Goal: Task Accomplishment & Management: Manage account settings

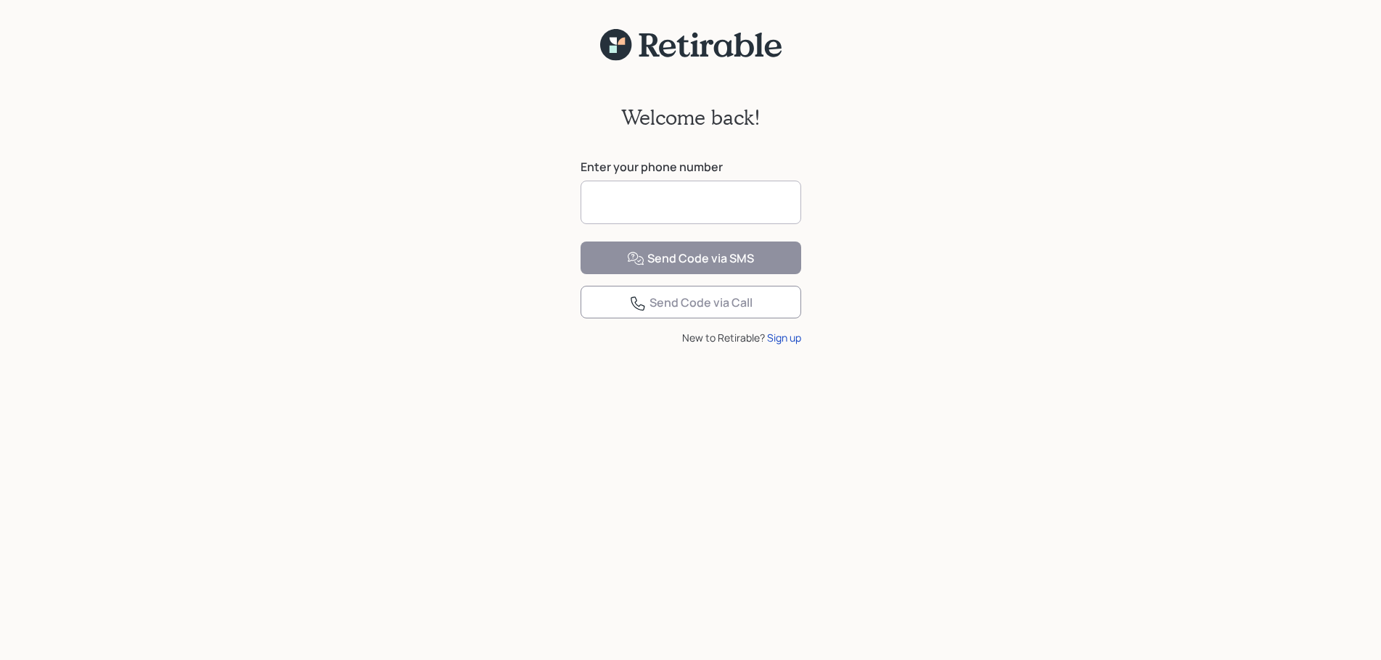
click at [746, 209] on input at bounding box center [690, 203] width 221 height 44
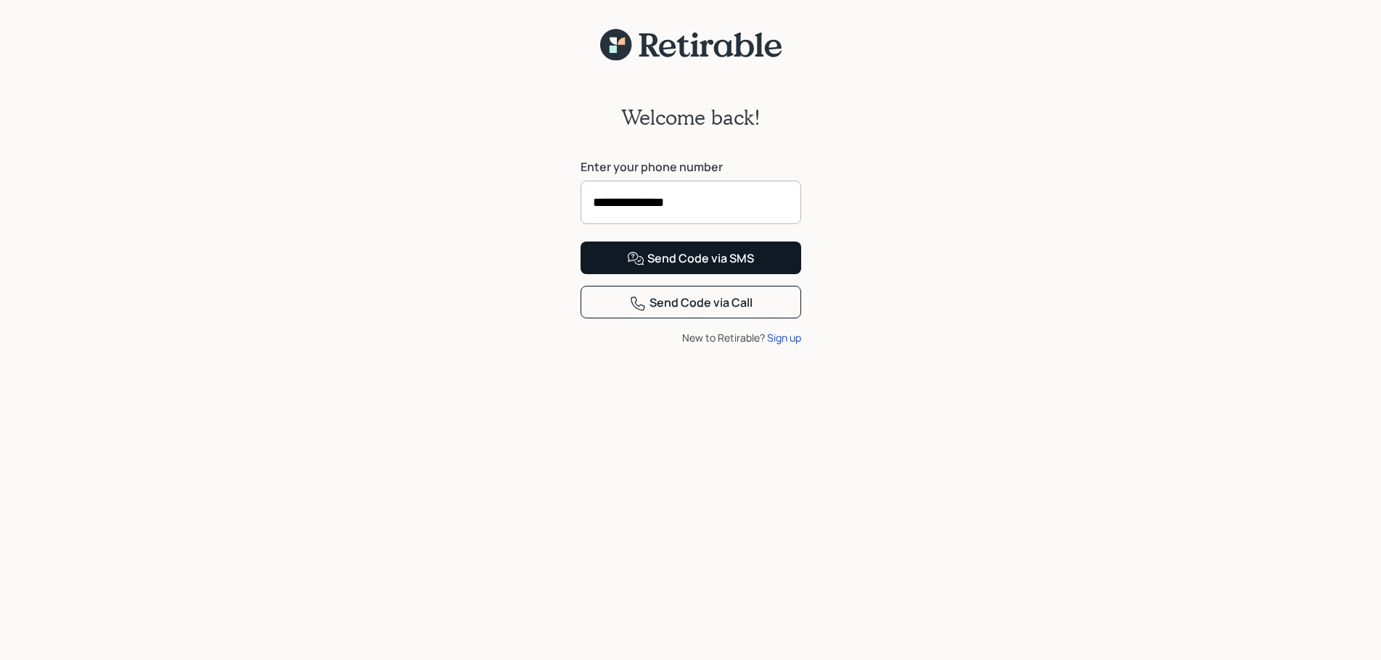
type input "**********"
click at [665, 268] on div "Send Code via SMS" at bounding box center [690, 258] width 127 height 17
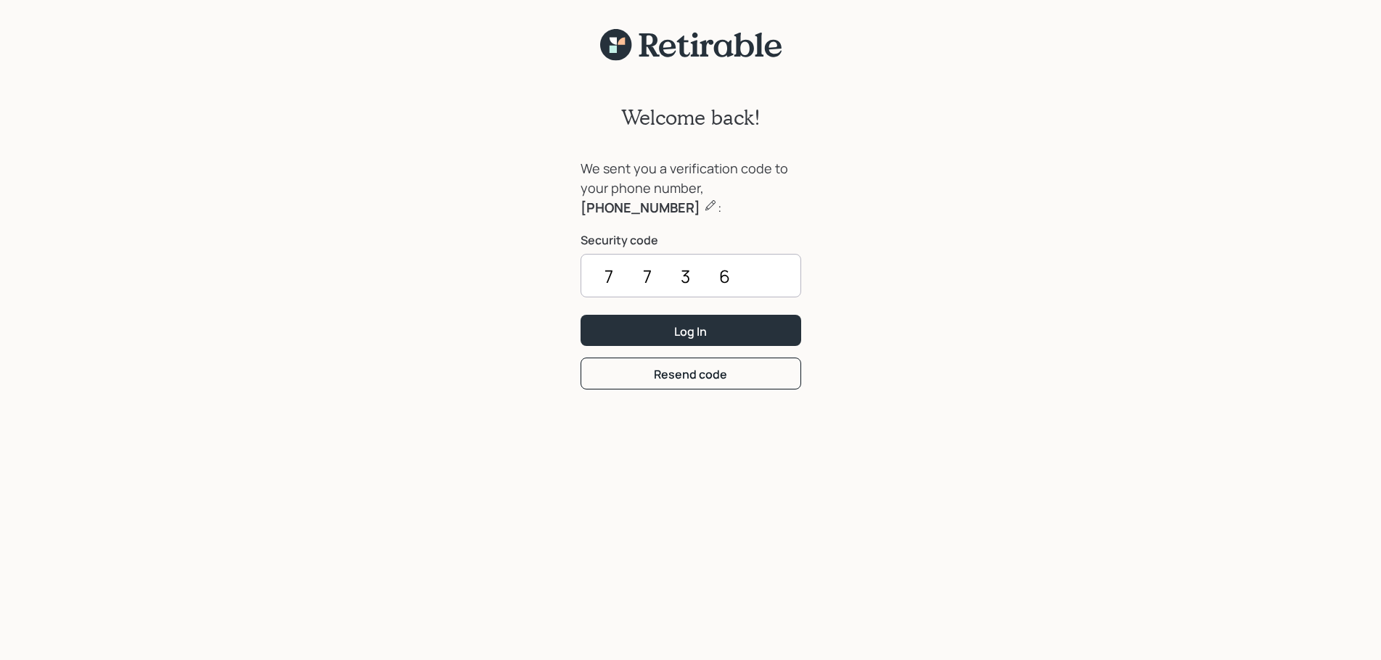
type input "7736"
click at [580, 315] on button "Log In" at bounding box center [690, 330] width 221 height 31
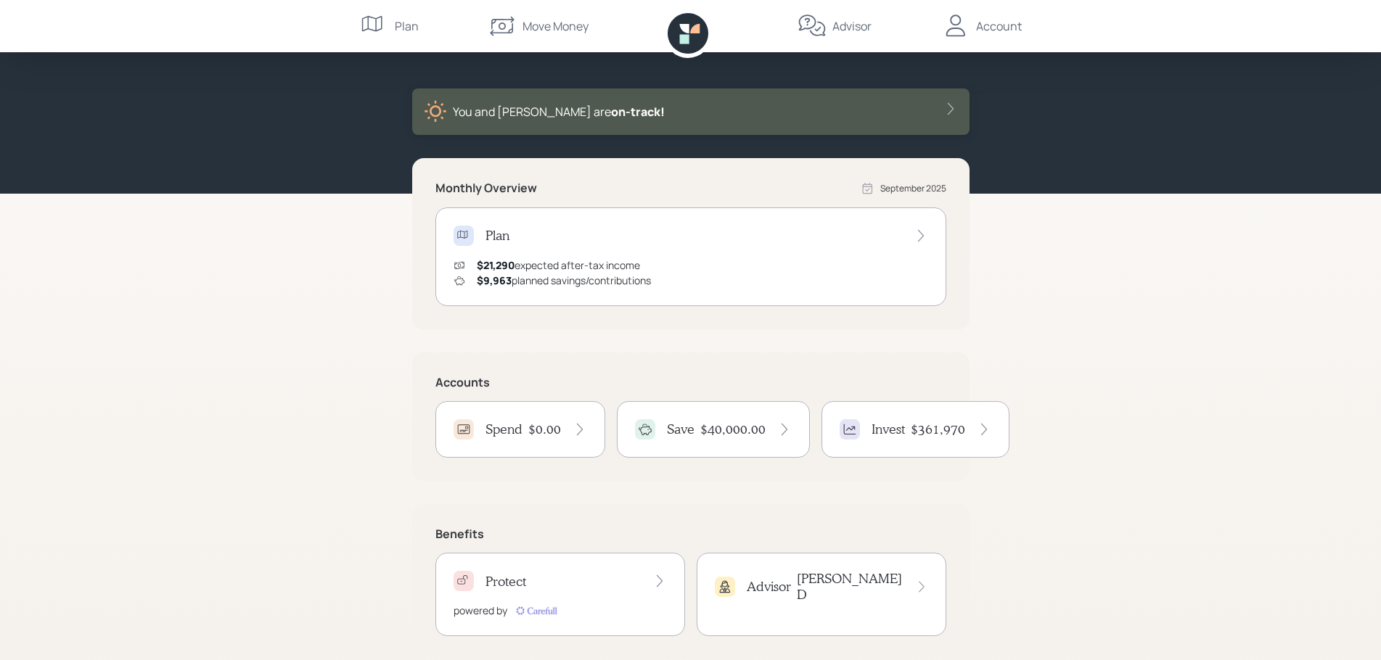
scroll to position [70, 0]
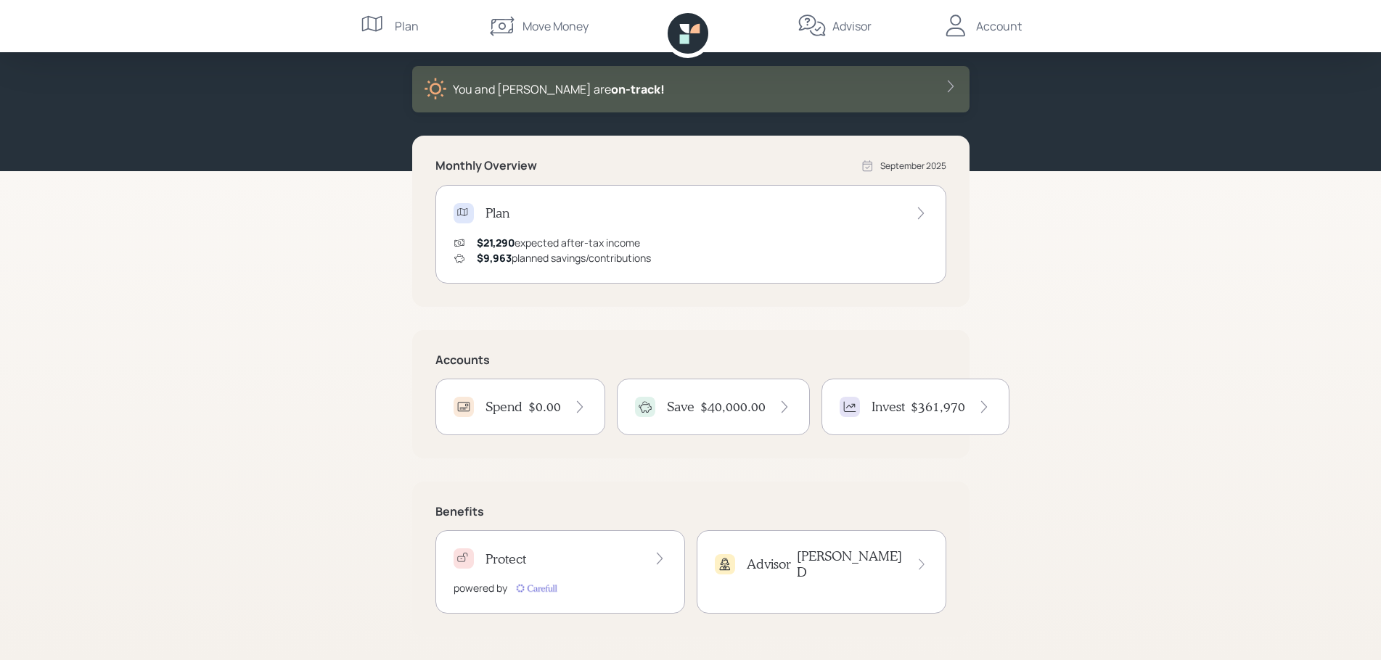
click at [935, 412] on h4 "$361,970" at bounding box center [938, 407] width 54 height 16
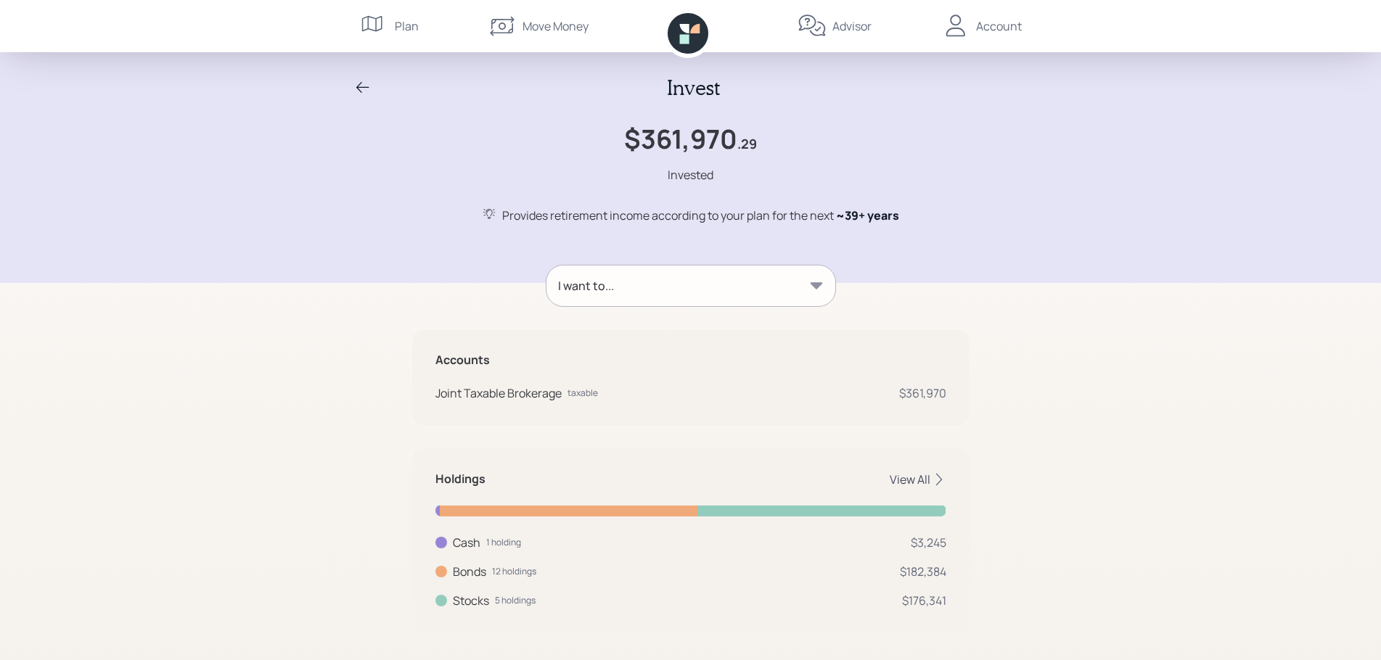
click at [922, 482] on div "View All" at bounding box center [918, 480] width 57 height 16
click at [645, 289] on div "I want to..." at bounding box center [690, 286] width 289 height 41
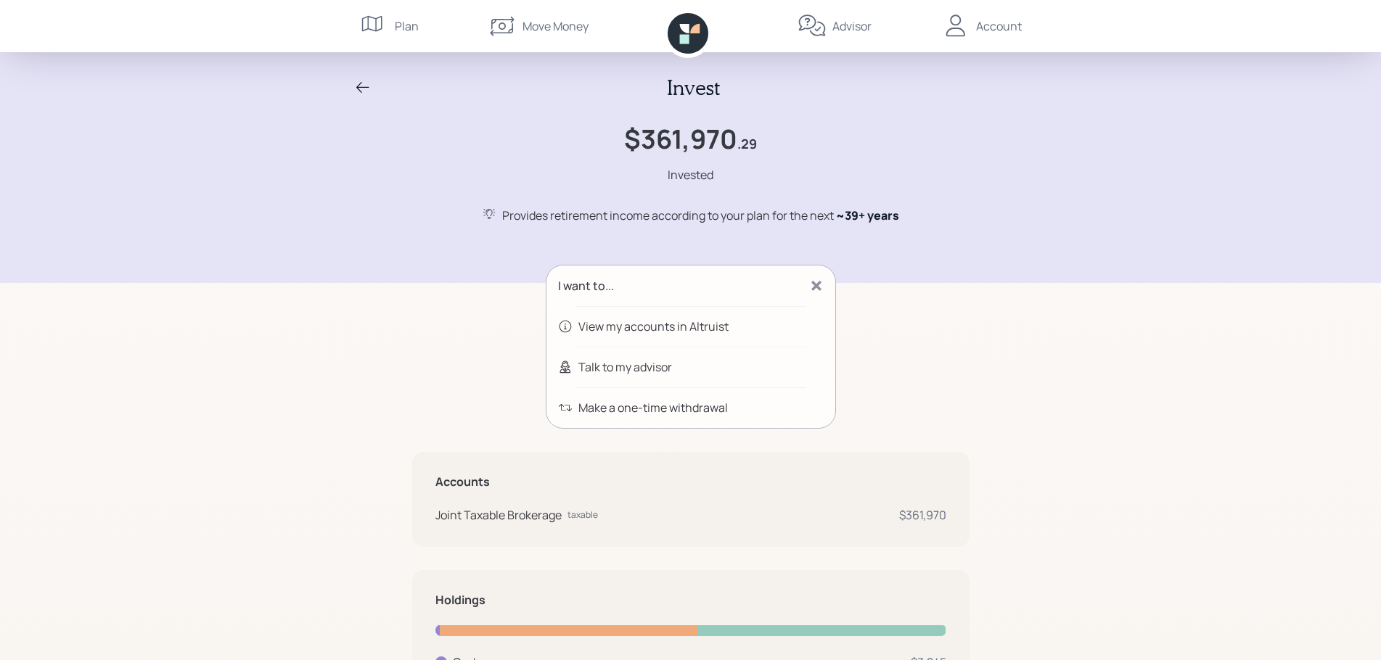
click at [363, 90] on icon at bounding box center [362, 87] width 17 height 17
